Goal: Task Accomplishment & Management: Manage account settings

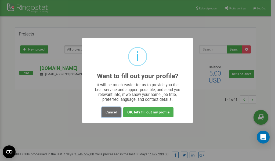
click at [113, 113] on button "Cancel" at bounding box center [111, 112] width 19 height 10
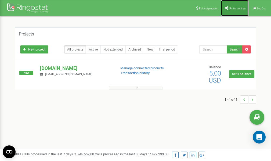
click at [235, 9] on span "Profile settings" at bounding box center [238, 8] width 16 height 3
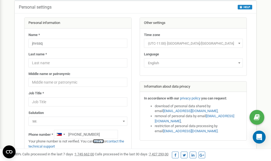
click at [102, 141] on link "verify it" at bounding box center [98, 141] width 11 height 4
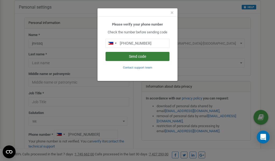
click at [129, 57] on button "Send code" at bounding box center [138, 56] width 64 height 9
